Goal: Navigation & Orientation: Find specific page/section

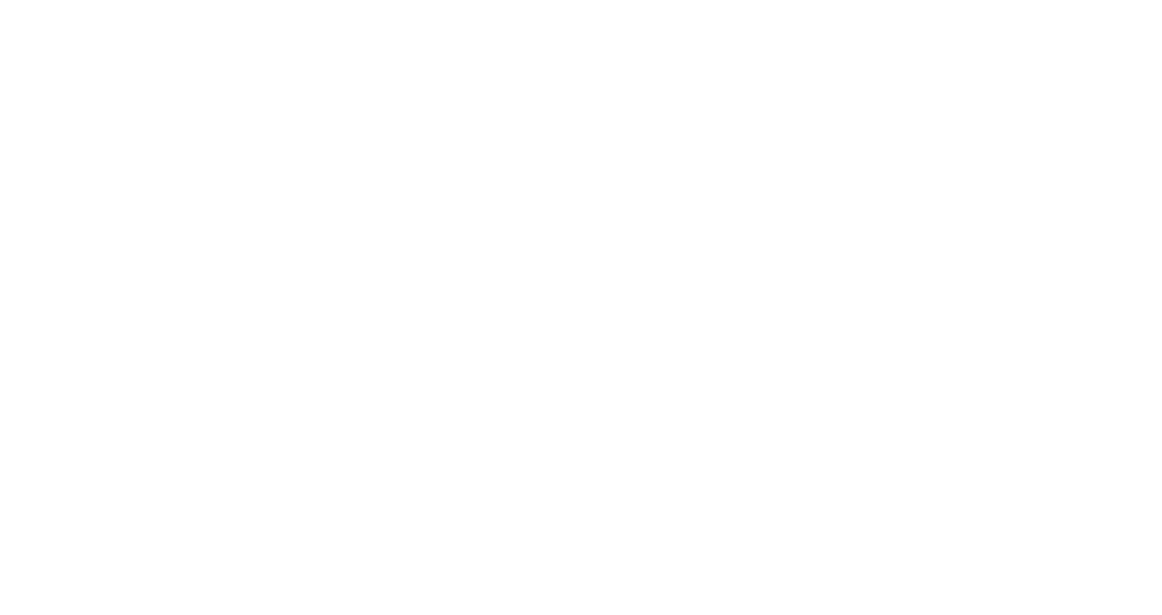
select select "ES"
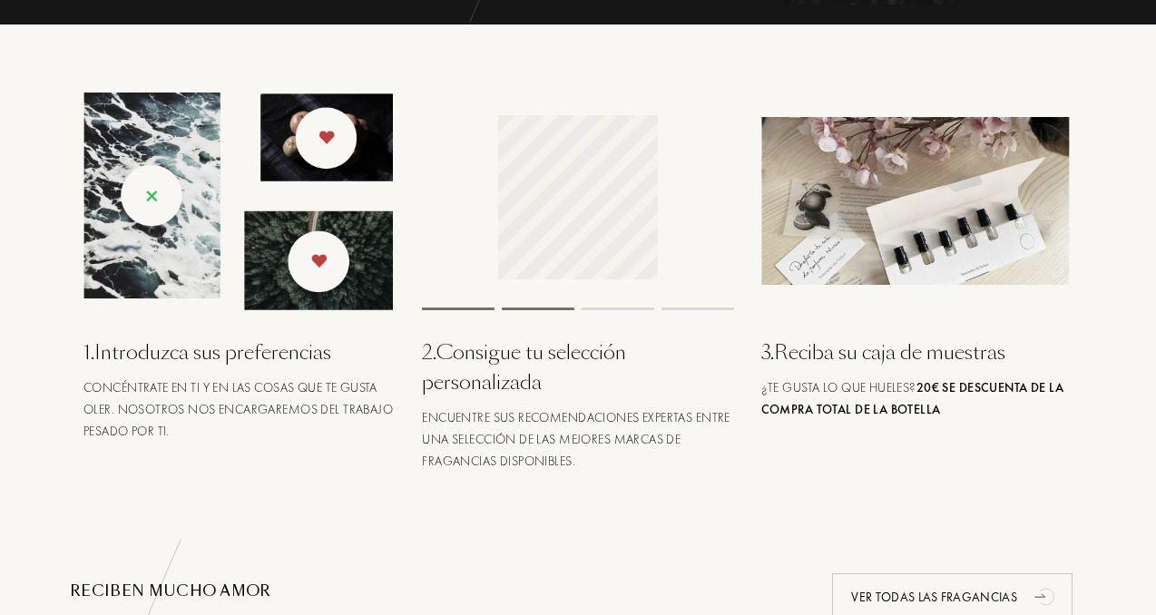
scroll to position [681, 0]
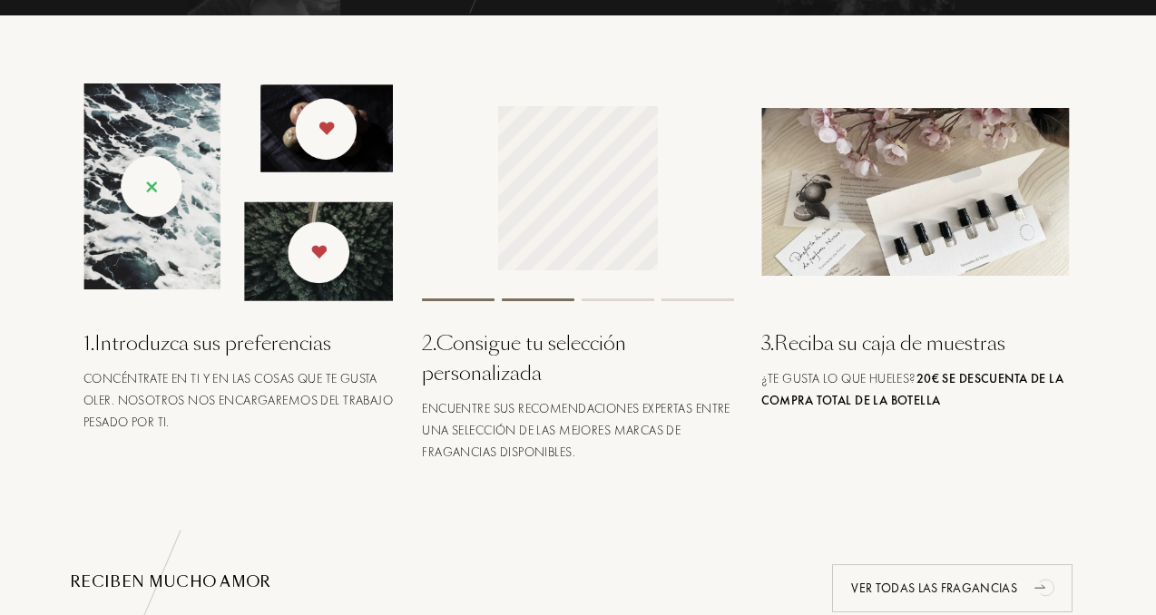
click at [485, 342] on div "2 . Consigue tu selección personalizada" at bounding box center [577, 359] width 311 height 60
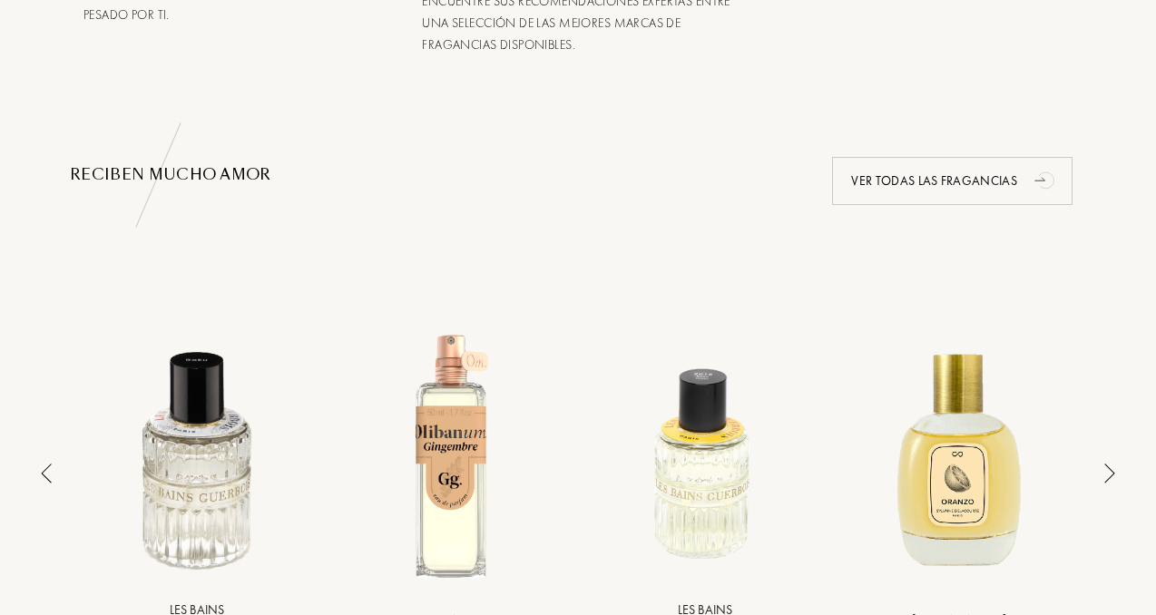
scroll to position [0, 0]
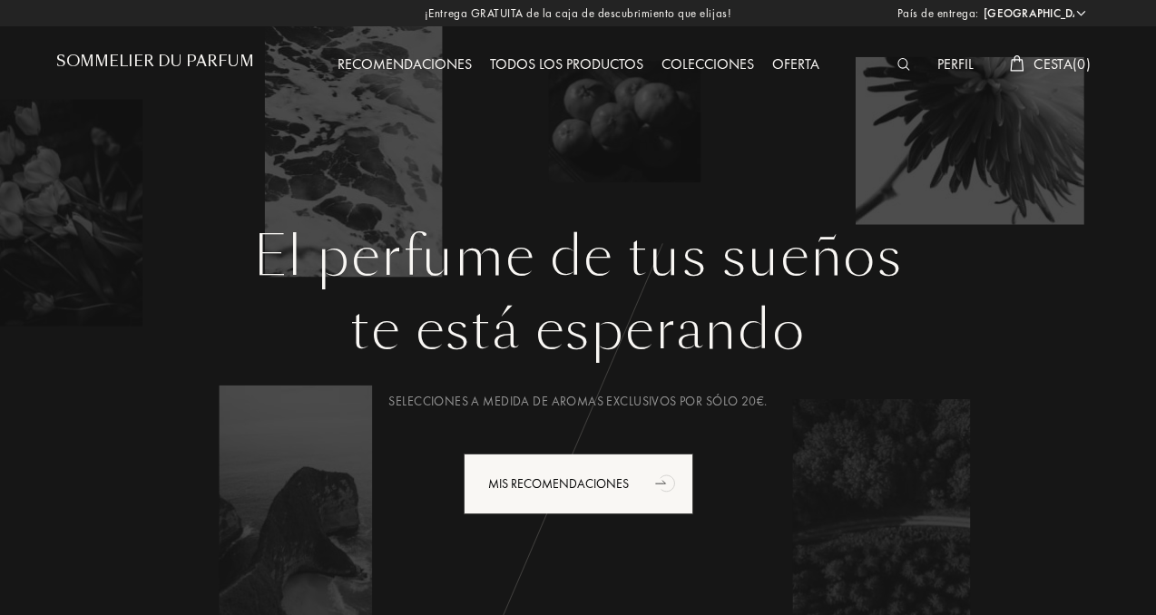
click at [811, 63] on div "Oferta" at bounding box center [795, 66] width 65 height 24
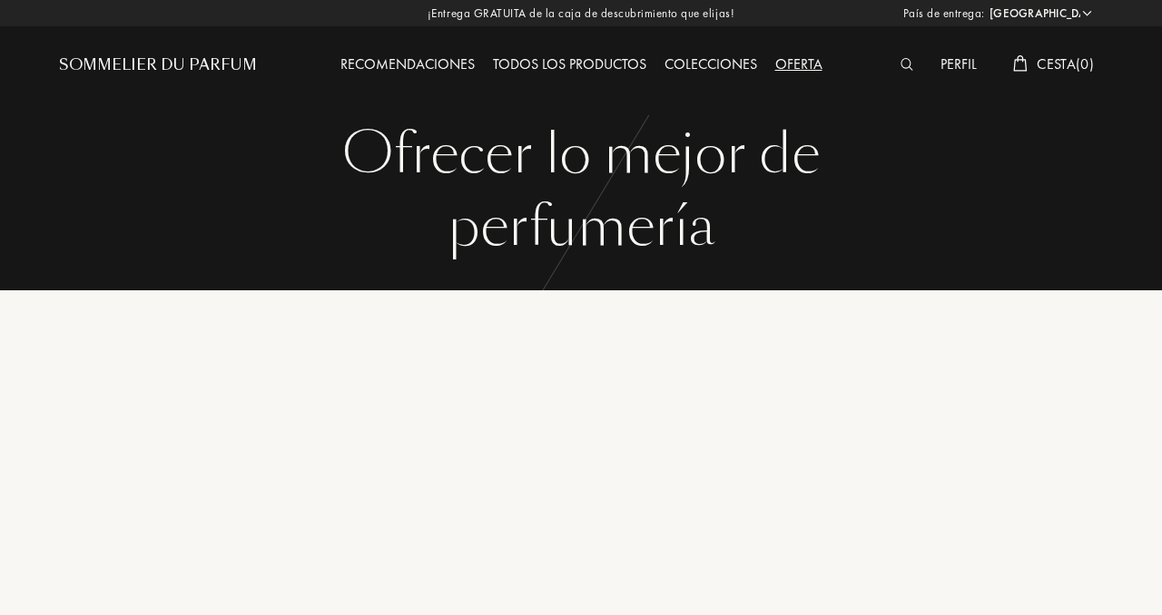
select select "ES"
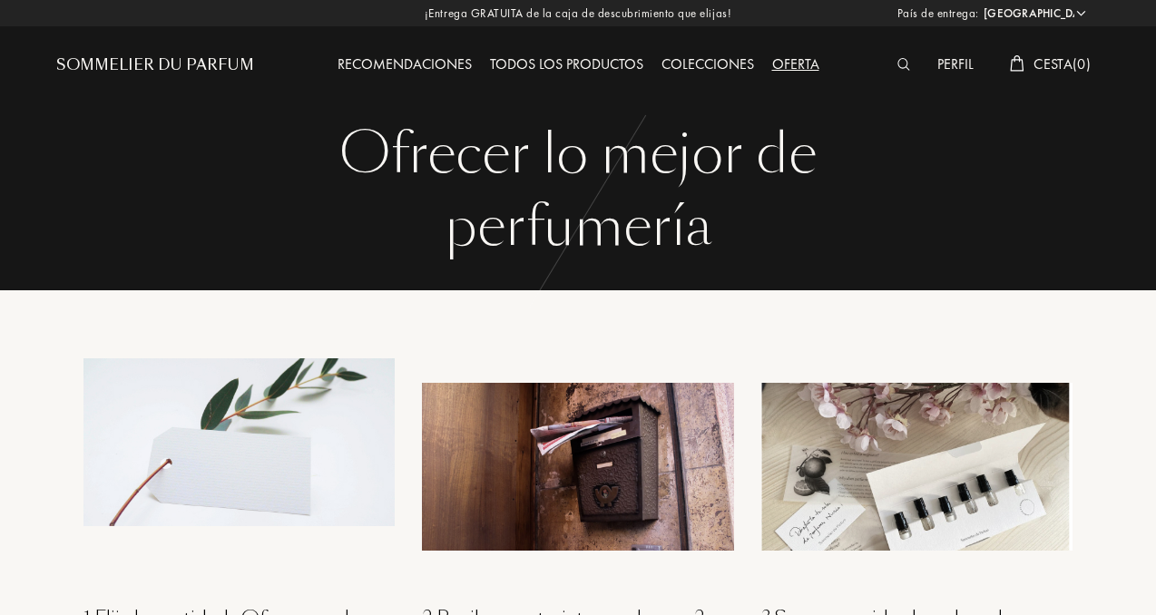
click at [908, 68] on img at bounding box center [905, 64] width 14 height 13
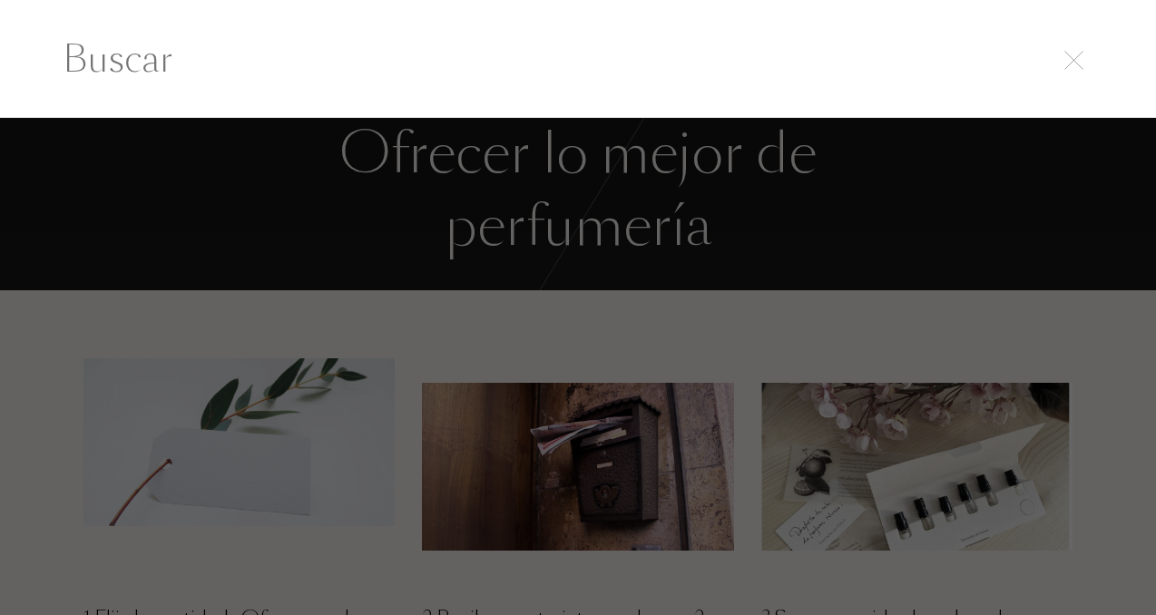
scroll to position [1, 0]
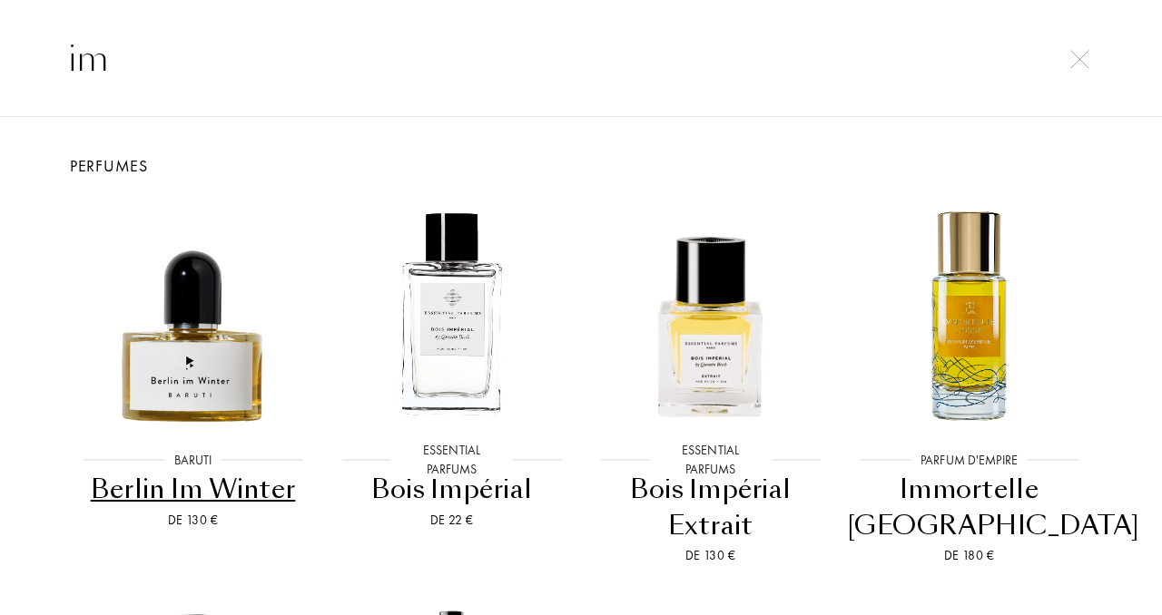
type input "i"
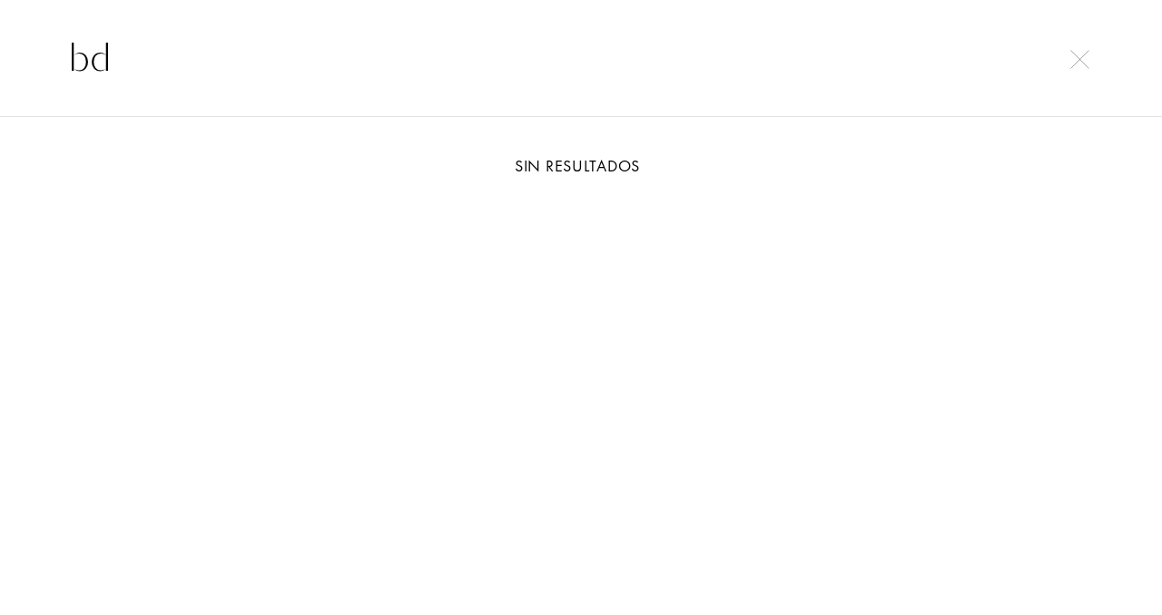
type input "b"
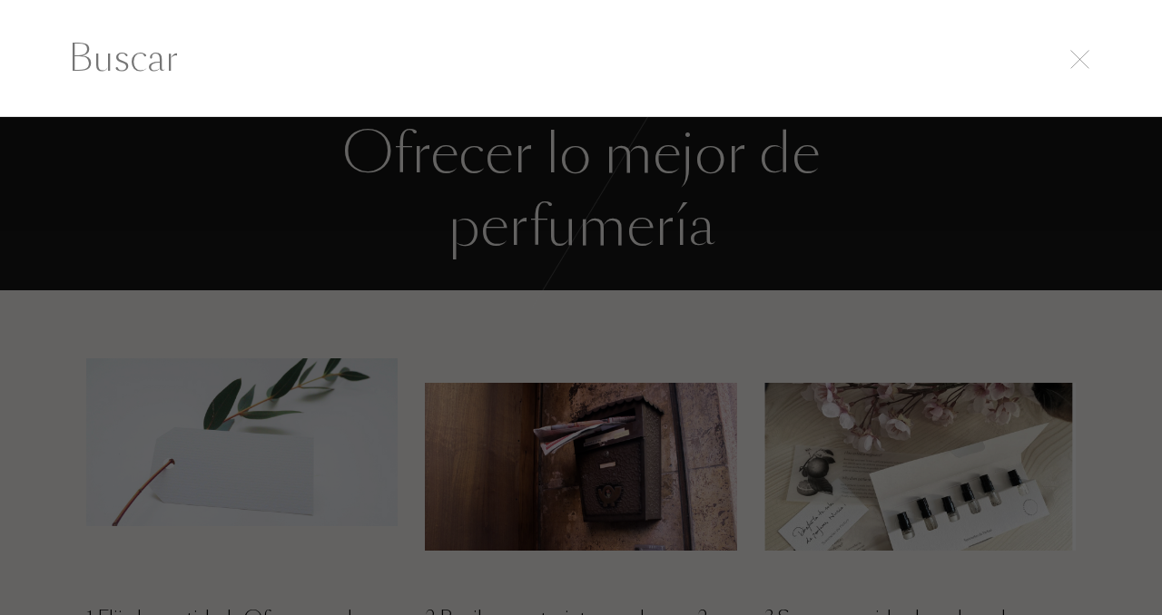
click at [766, 316] on div at bounding box center [581, 366] width 1162 height 498
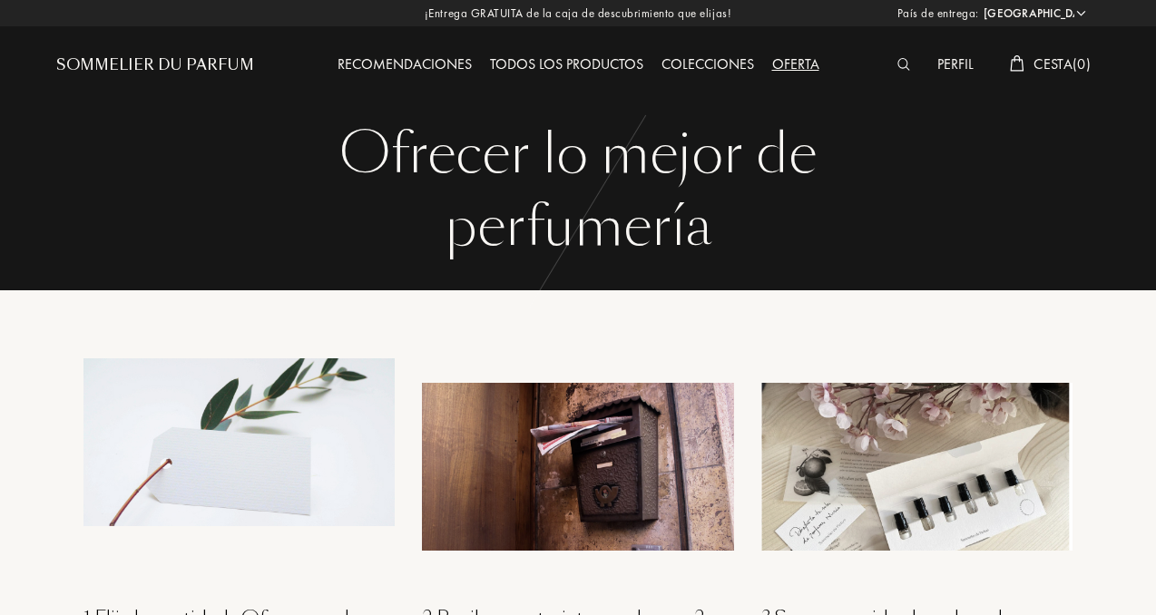
click at [584, 60] on div "Todos los productos" at bounding box center [567, 66] width 172 height 24
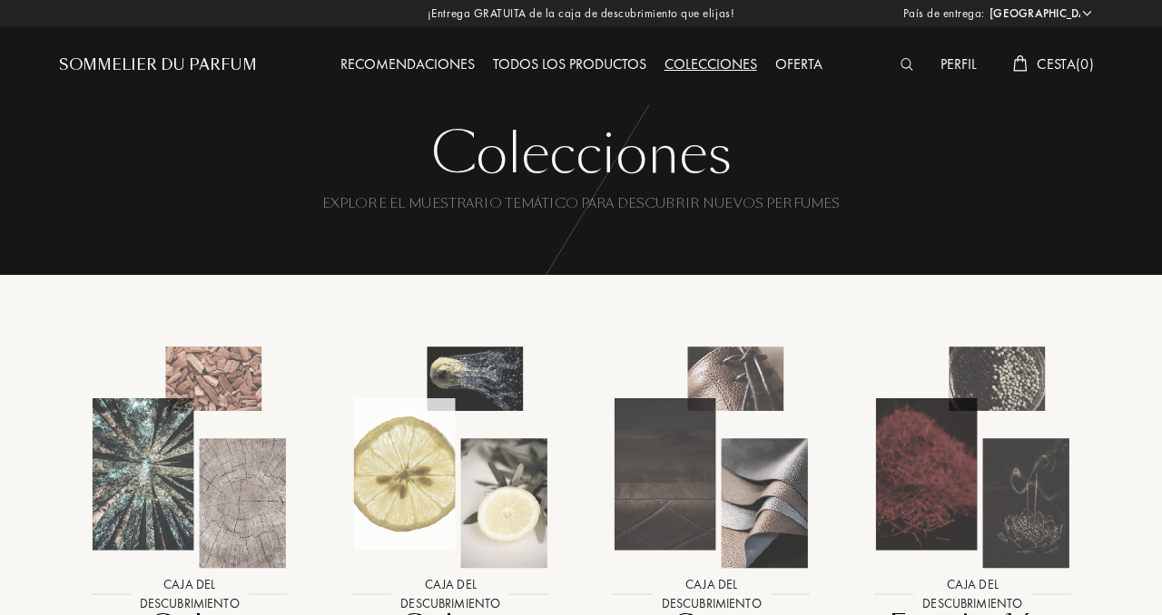
select select "ES"
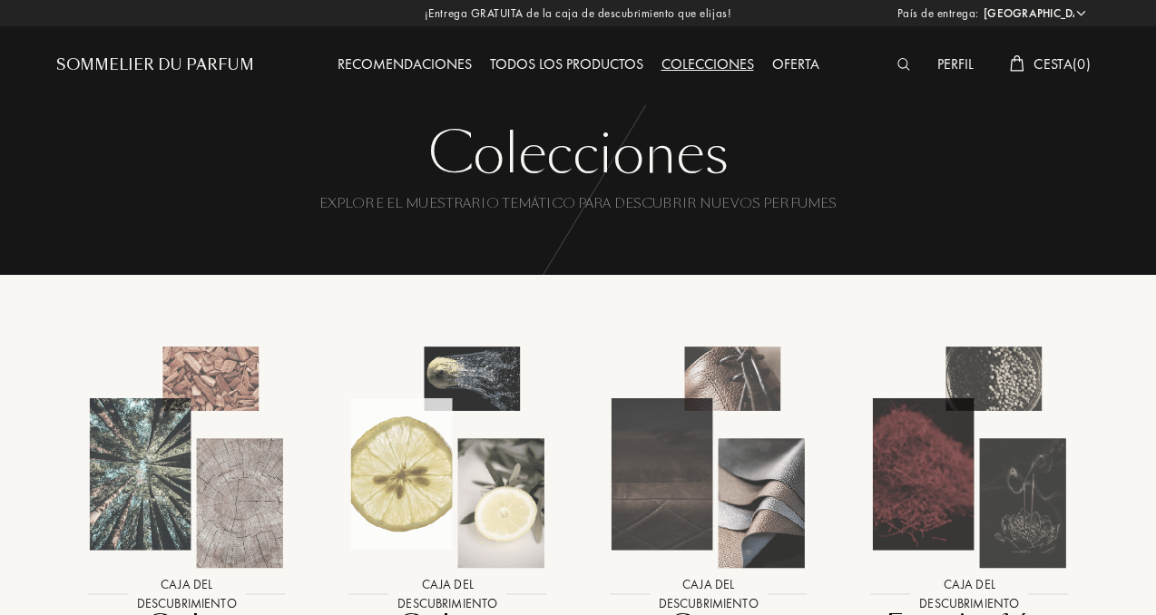
click at [372, 68] on div "Recomendaciones" at bounding box center [405, 66] width 153 height 24
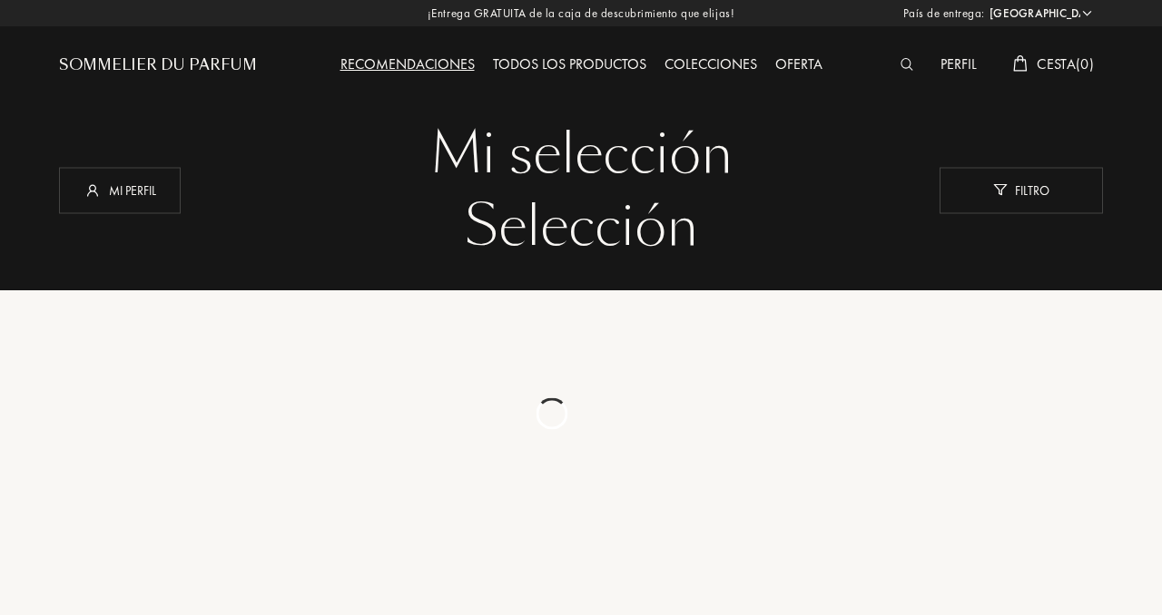
select select "ES"
